Goal: Book appointment/travel/reservation

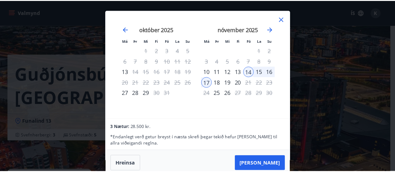
scroll to position [161, 0]
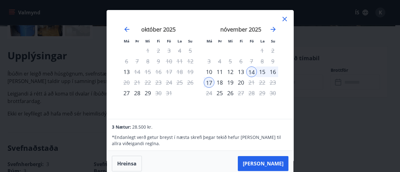
click at [242, 74] on div "13" at bounding box center [240, 71] width 11 height 11
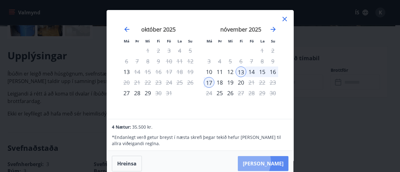
click at [267, 161] on button "[PERSON_NAME]" at bounding box center [263, 163] width 51 height 15
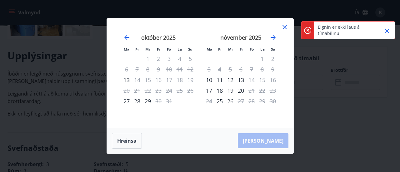
click at [389, 32] on icon "Close" at bounding box center [386, 30] width 7 height 7
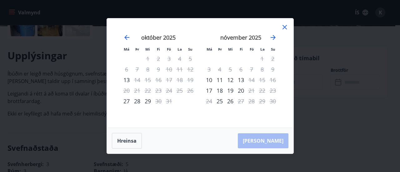
click at [230, 80] on div "12" at bounding box center [230, 80] width 11 height 11
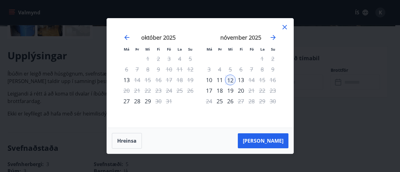
click at [241, 80] on div "13" at bounding box center [240, 80] width 11 height 11
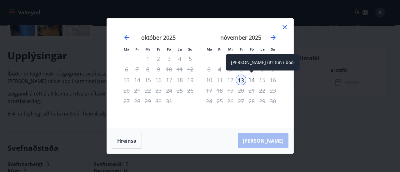
click at [251, 82] on div "14" at bounding box center [251, 80] width 11 height 11
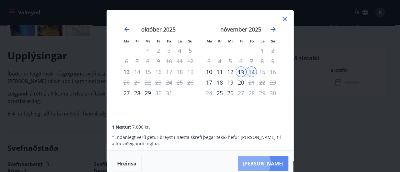
click at [266, 162] on button "[PERSON_NAME]" at bounding box center [263, 163] width 51 height 15
click at [231, 72] on div "12" at bounding box center [230, 71] width 11 height 11
click at [266, 162] on button "[PERSON_NAME]" at bounding box center [263, 163] width 51 height 15
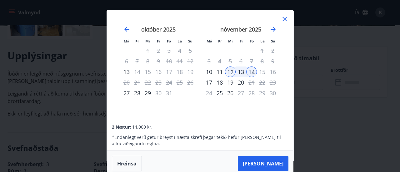
click at [218, 72] on div "11" at bounding box center [219, 71] width 11 height 11
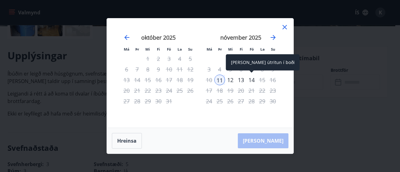
click at [253, 81] on div "14" at bounding box center [251, 80] width 11 height 11
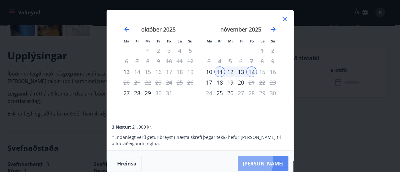
click at [274, 162] on button "[PERSON_NAME]" at bounding box center [263, 163] width 51 height 15
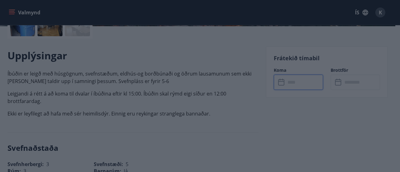
type input "******"
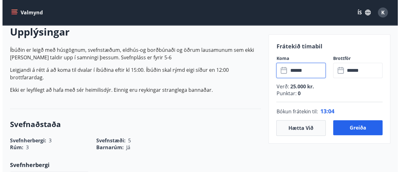
scroll to position [185, 0]
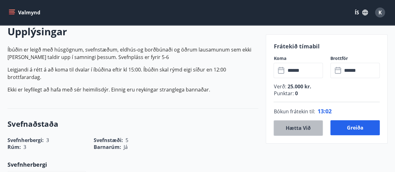
click at [298, 131] on button "Hætta við" at bounding box center [297, 128] width 49 height 16
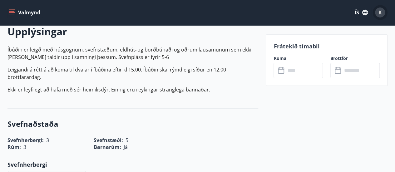
click at [379, 13] on span "K" at bounding box center [379, 12] width 3 height 7
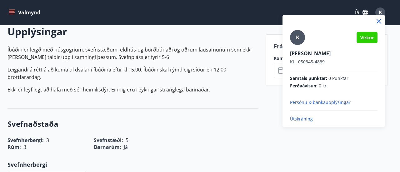
click at [296, 119] on p "Útskráning" at bounding box center [333, 119] width 87 height 6
